Goal: Task Accomplishment & Management: Complete application form

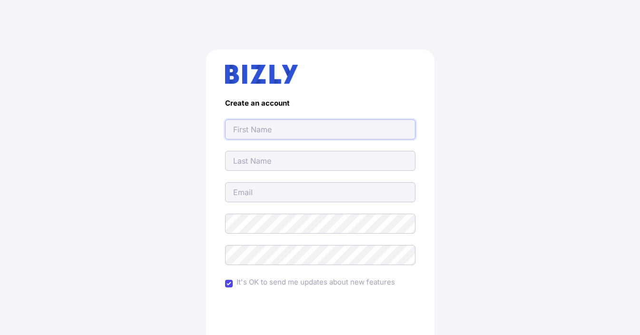
click at [276, 130] on input "text" at bounding box center [320, 130] width 190 height 20
type input "nspcleaning25@gmail.com"
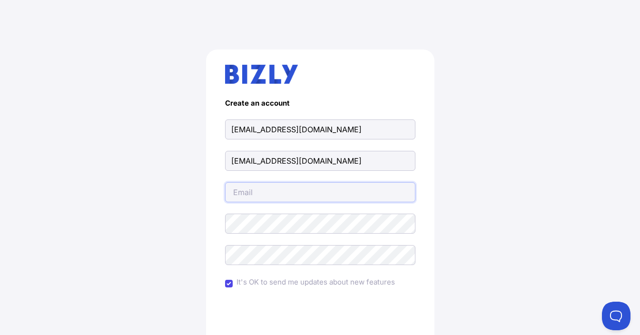
type input "nspcleaning25@gmail.com"
drag, startPoint x: 63, startPoint y: 139, endPoint x: 231, endPoint y: 137, distance: 168.1
click at [64, 139] on div "Create an account nspcleaning25@gmail.com nspcleaning25@gmail.com nspcleaning25…" at bounding box center [320, 235] width 602 height 416
drag, startPoint x: 358, startPoint y: 133, endPoint x: 100, endPoint y: 107, distance: 259.4
click at [100, 107] on div "Create an account nspcleaning25@gmail.com nspcleaning25@gmail.com nspcleaning25…" at bounding box center [320, 235] width 602 height 416
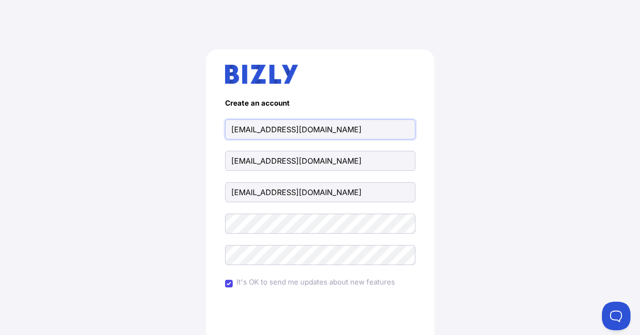
paste input "NSP Cleaning and Maintenance Services"
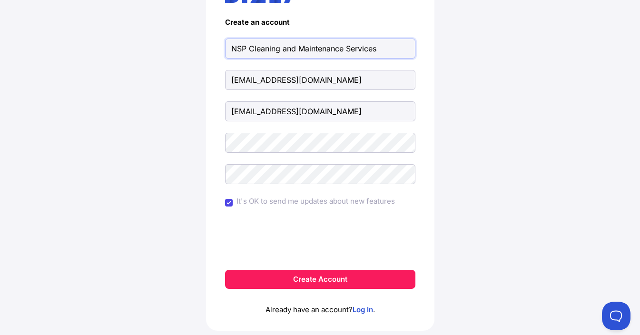
scroll to position [95, 0]
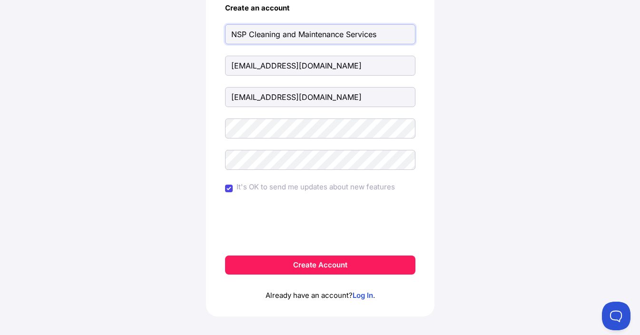
type input "NSP Cleaning and Maintenance Services"
drag, startPoint x: 66, startPoint y: 207, endPoint x: 200, endPoint y: 205, distance: 134.3
click at [66, 207] on div "Create an account NSP Cleaning and Maintenance Services nspcleaning25@gmail.com…" at bounding box center [320, 139] width 602 height 416
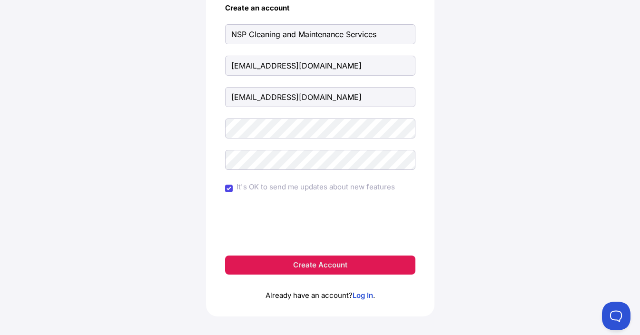
click at [307, 264] on button "Create Account" at bounding box center [320, 265] width 190 height 19
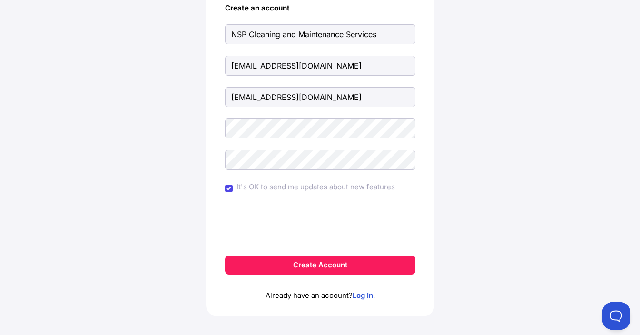
click at [101, 124] on div "Create an account NSP Cleaning and Maintenance Services nspcleaning25@gmail.com…" at bounding box center [320, 139] width 602 height 416
